Goal: Transaction & Acquisition: Purchase product/service

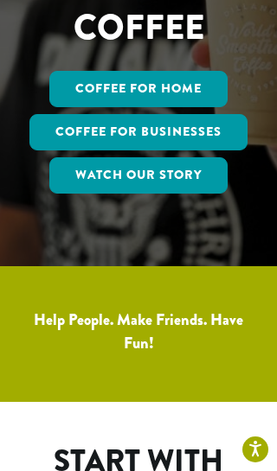
scroll to position [372, 0]
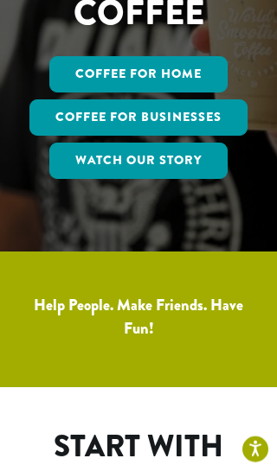
click at [190, 76] on link "Coffee for Home" at bounding box center [138, 74] width 178 height 36
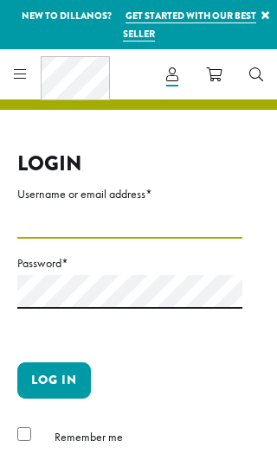
click at [181, 225] on input "Username or email address *" at bounding box center [129, 222] width 225 height 34
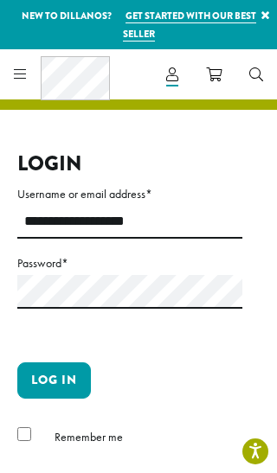
type input "**********"
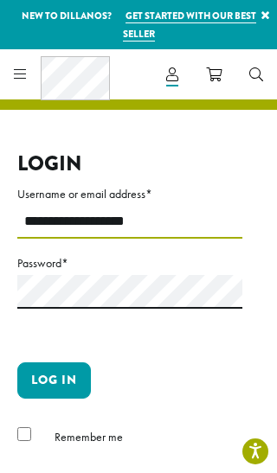
click at [54, 378] on button "Log in" at bounding box center [53, 380] width 73 height 36
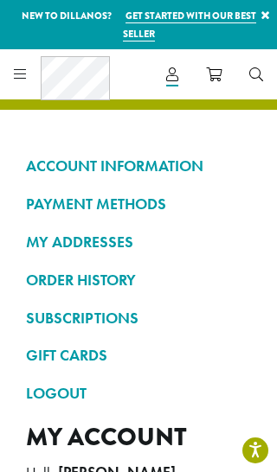
click at [24, 69] on icon at bounding box center [20, 74] width 13 height 14
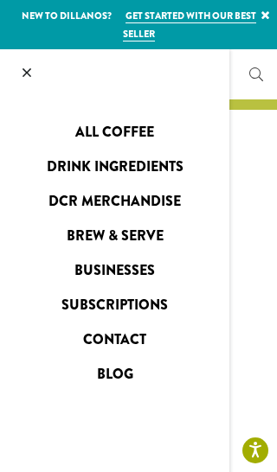
click at [151, 131] on link "All Coffee" at bounding box center [114, 132] width 229 height 28
click at [137, 124] on link "All Coffee" at bounding box center [114, 132] width 229 height 28
click at [136, 130] on link "All Coffee" at bounding box center [114, 132] width 229 height 28
click at [138, 132] on link "All Coffee" at bounding box center [114, 132] width 229 height 28
click at [123, 118] on link "All Coffee" at bounding box center [114, 132] width 229 height 28
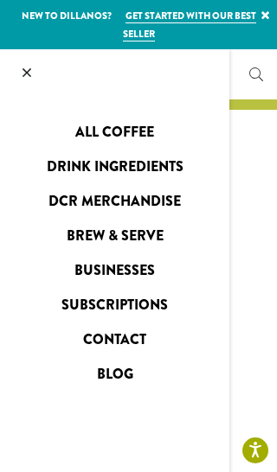
scroll to position [79, 0]
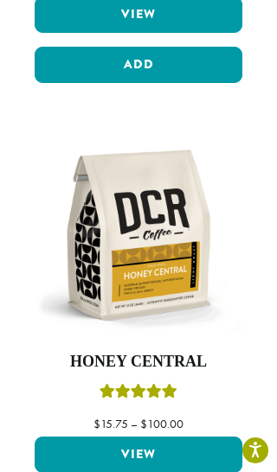
scroll to position [5130, 0]
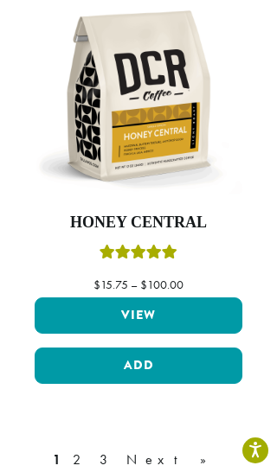
click at [91, 449] on link "2" at bounding box center [80, 459] width 22 height 21
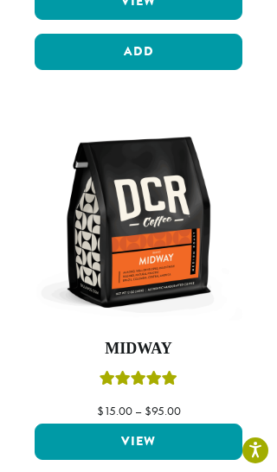
scroll to position [3285, 0]
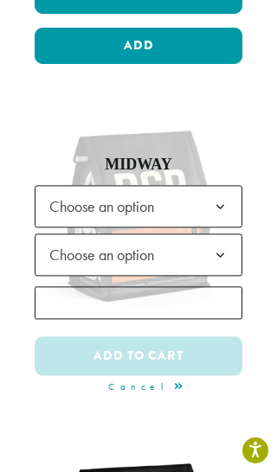
click at [221, 186] on b at bounding box center [220, 207] width 42 height 42
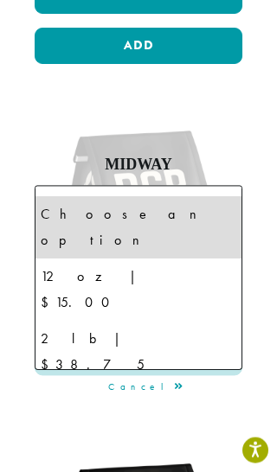
scroll to position [3288, 0]
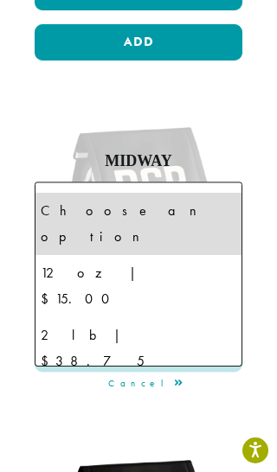
select select "**********"
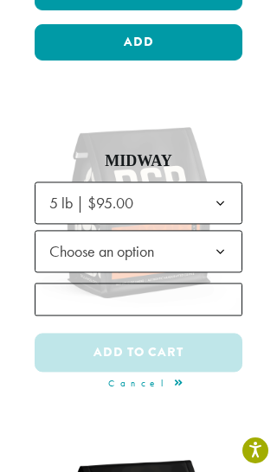
click at [208, 231] on b at bounding box center [220, 252] width 42 height 42
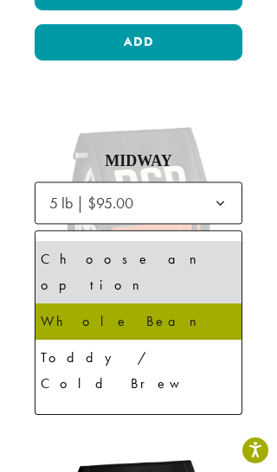
select select "**********"
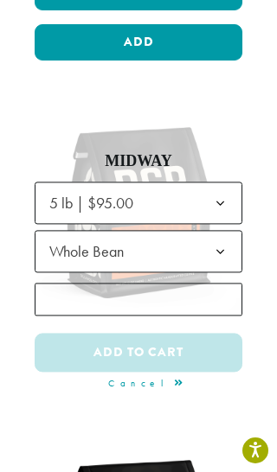
scroll to position [3285, 0]
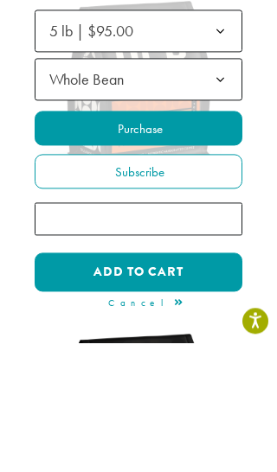
click at [188, 240] on label "Purchase" at bounding box center [138, 257] width 207 height 35
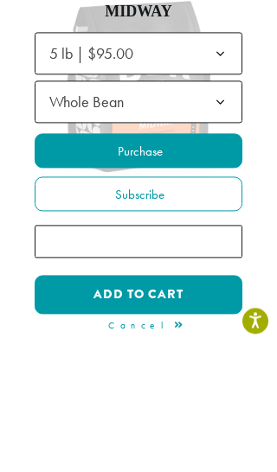
click at [187, 263] on label "Purchase" at bounding box center [138, 280] width 207 height 35
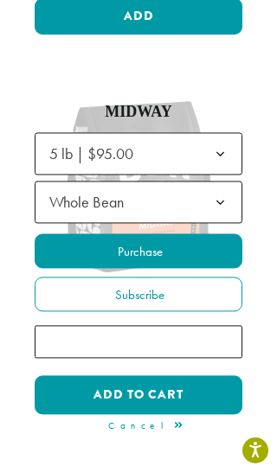
scroll to position [3301, 0]
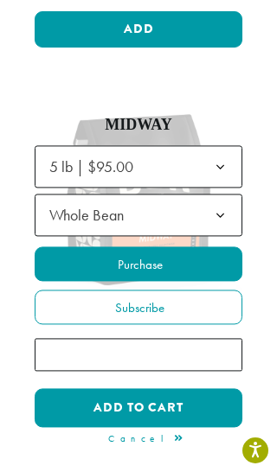
click at [179, 246] on label "Purchase" at bounding box center [138, 263] width 207 height 35
click at [174, 388] on button "Add to cart" at bounding box center [138, 407] width 207 height 39
click at [178, 388] on button "Add to cart" at bounding box center [138, 407] width 207 height 39
click at [199, 388] on button "Add to cart" at bounding box center [138, 407] width 207 height 39
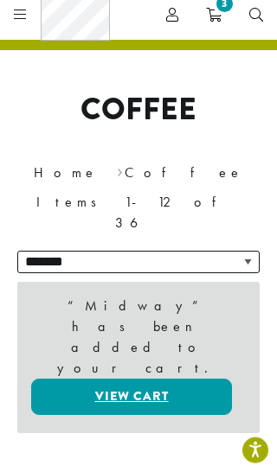
scroll to position [60, 0]
click at [218, 8] on span "3" at bounding box center [224, 3] width 23 height 23
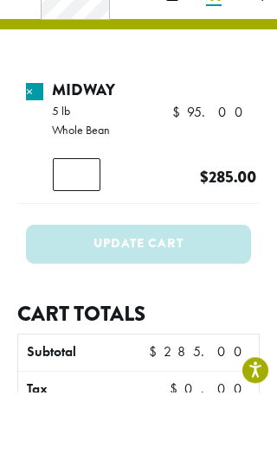
click at [83, 239] on input "*" at bounding box center [77, 255] width 48 height 33
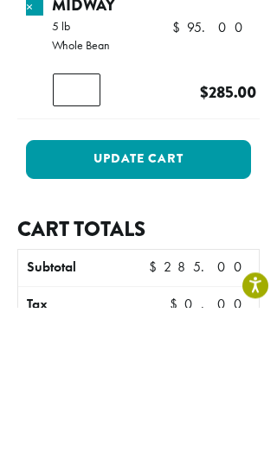
type input "*"
click at [207, 305] on button "Update cart" at bounding box center [138, 324] width 225 height 39
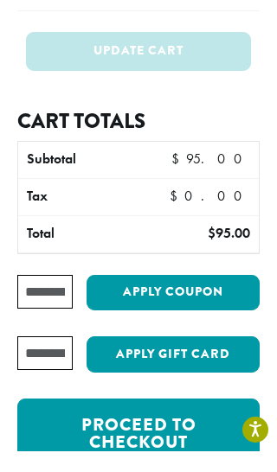
scroll to position [398, 0]
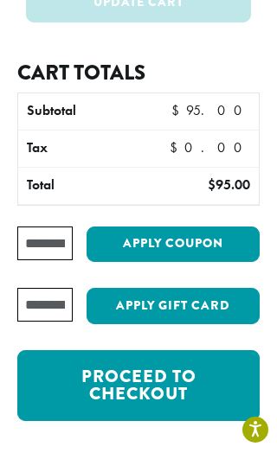
click at [188, 371] on link "Proceed to checkout" at bounding box center [138, 406] width 242 height 71
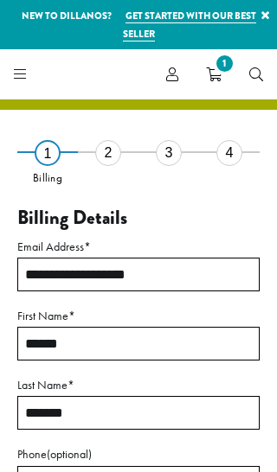
select select "**"
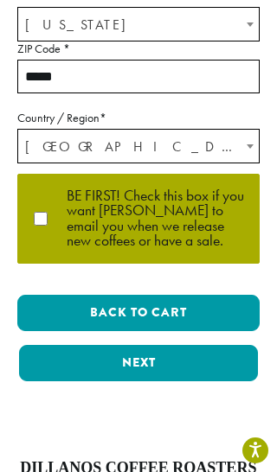
click at [180, 363] on button "Next" at bounding box center [138, 363] width 239 height 36
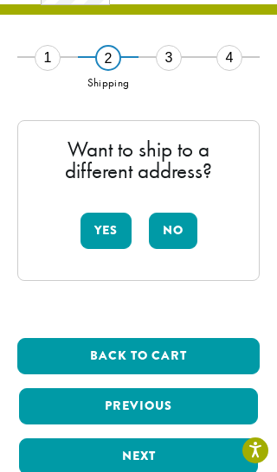
scroll to position [90, 0]
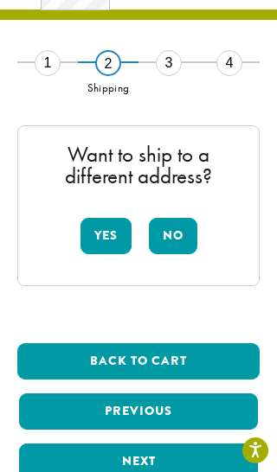
click at [177, 234] on button "No" at bounding box center [173, 236] width 48 height 36
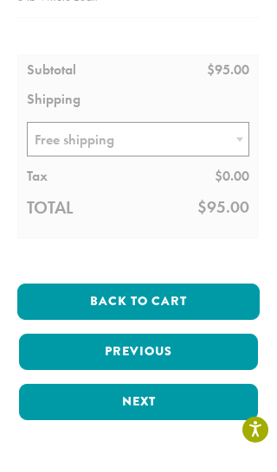
scroll to position [354, 0]
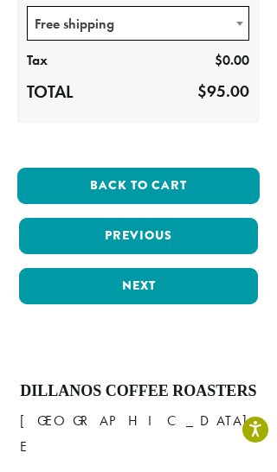
click at [180, 289] on button "Next" at bounding box center [138, 307] width 239 height 36
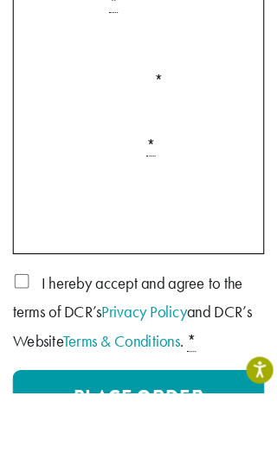
scroll to position [381, 0]
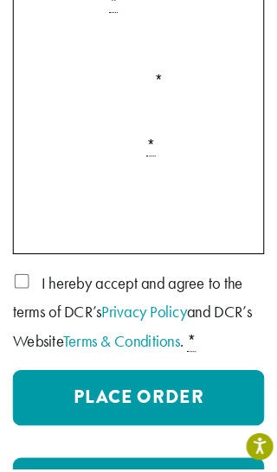
click at [156, 175] on div "Payment Info" at bounding box center [138, 199] width 223 height 48
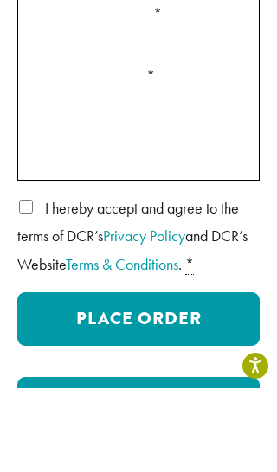
scroll to position [445, 0]
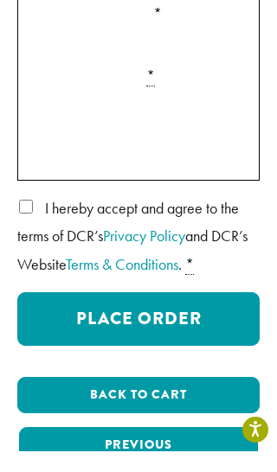
click at [200, 321] on button "Place Order" at bounding box center [138, 340] width 242 height 54
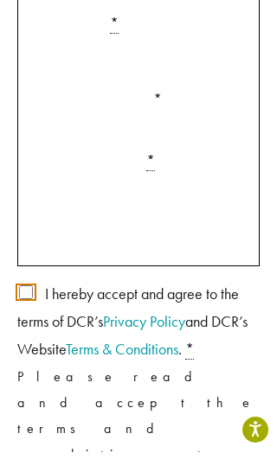
scroll to position [494, 0]
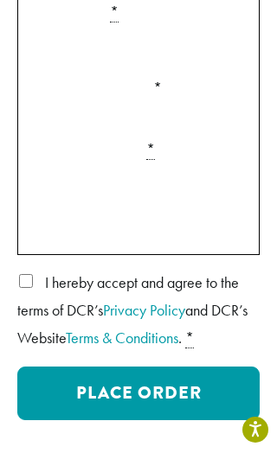
click at [191, 412] on button "Place Order" at bounding box center [138, 414] width 242 height 54
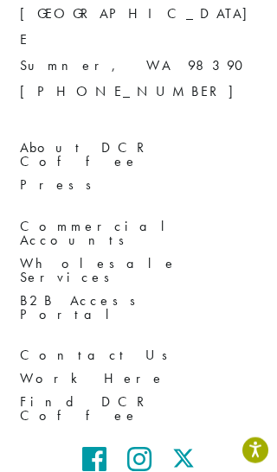
scroll to position [1378, 0]
